Goal: Navigation & Orientation: Find specific page/section

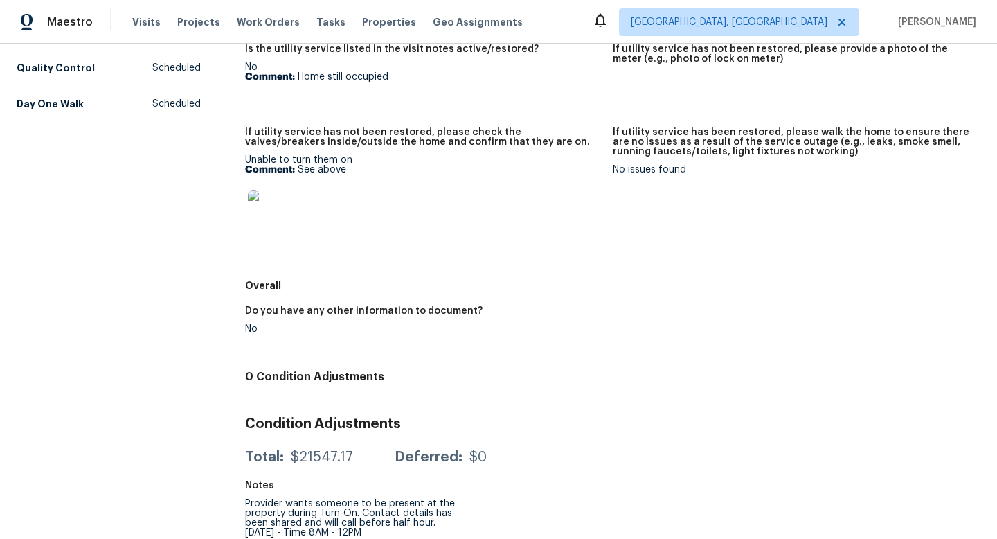
scroll to position [209, 0]
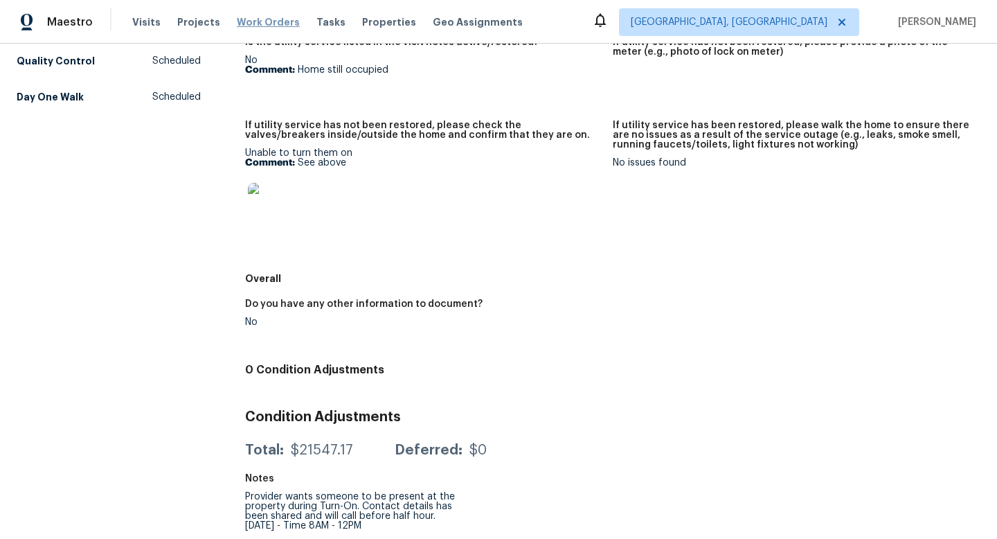
click at [282, 20] on span "Work Orders" at bounding box center [268, 22] width 63 height 14
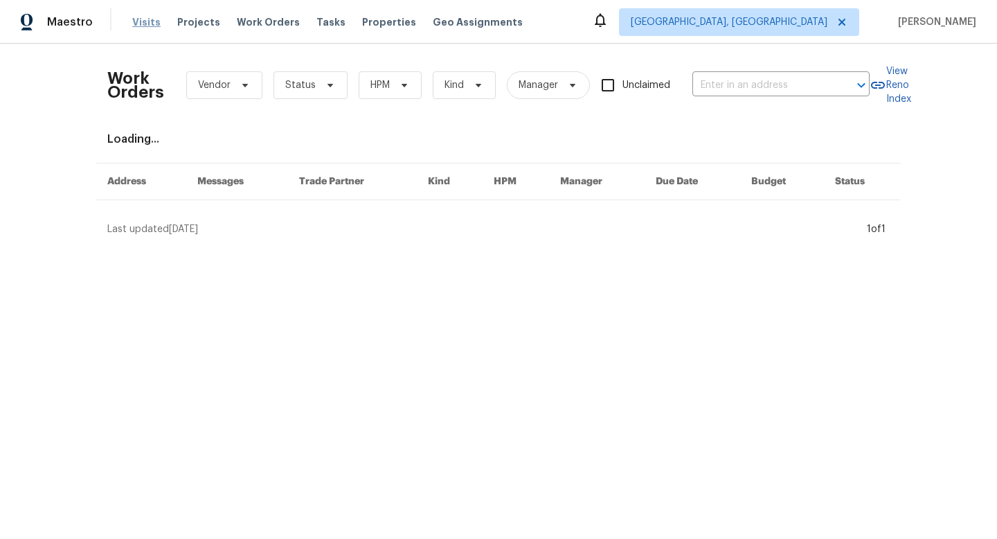
click at [150, 21] on span "Visits" at bounding box center [146, 22] width 28 height 14
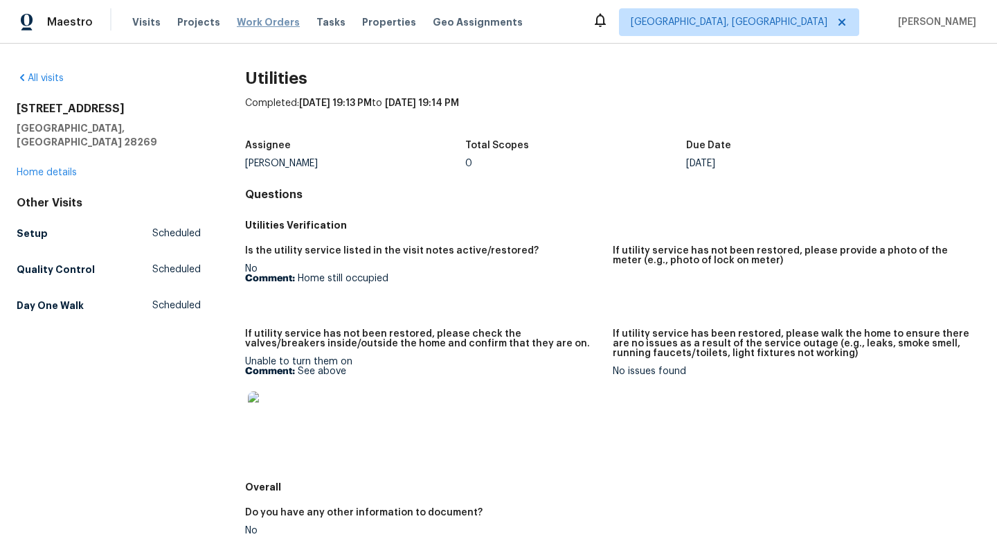
click at [260, 28] on span "Work Orders" at bounding box center [268, 22] width 63 height 14
